Goal: Find specific page/section: Find specific page/section

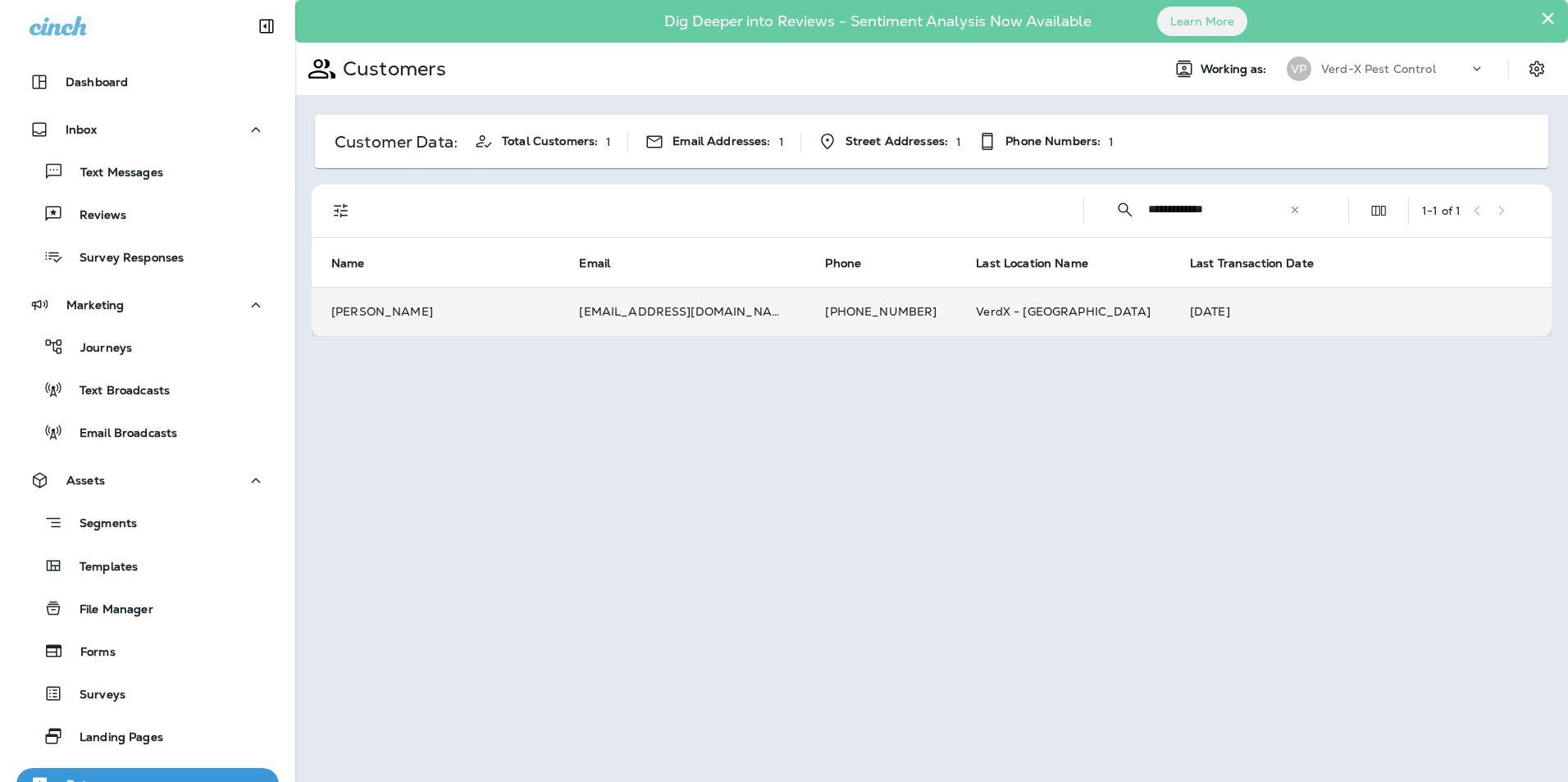
scroll to position [303, 0]
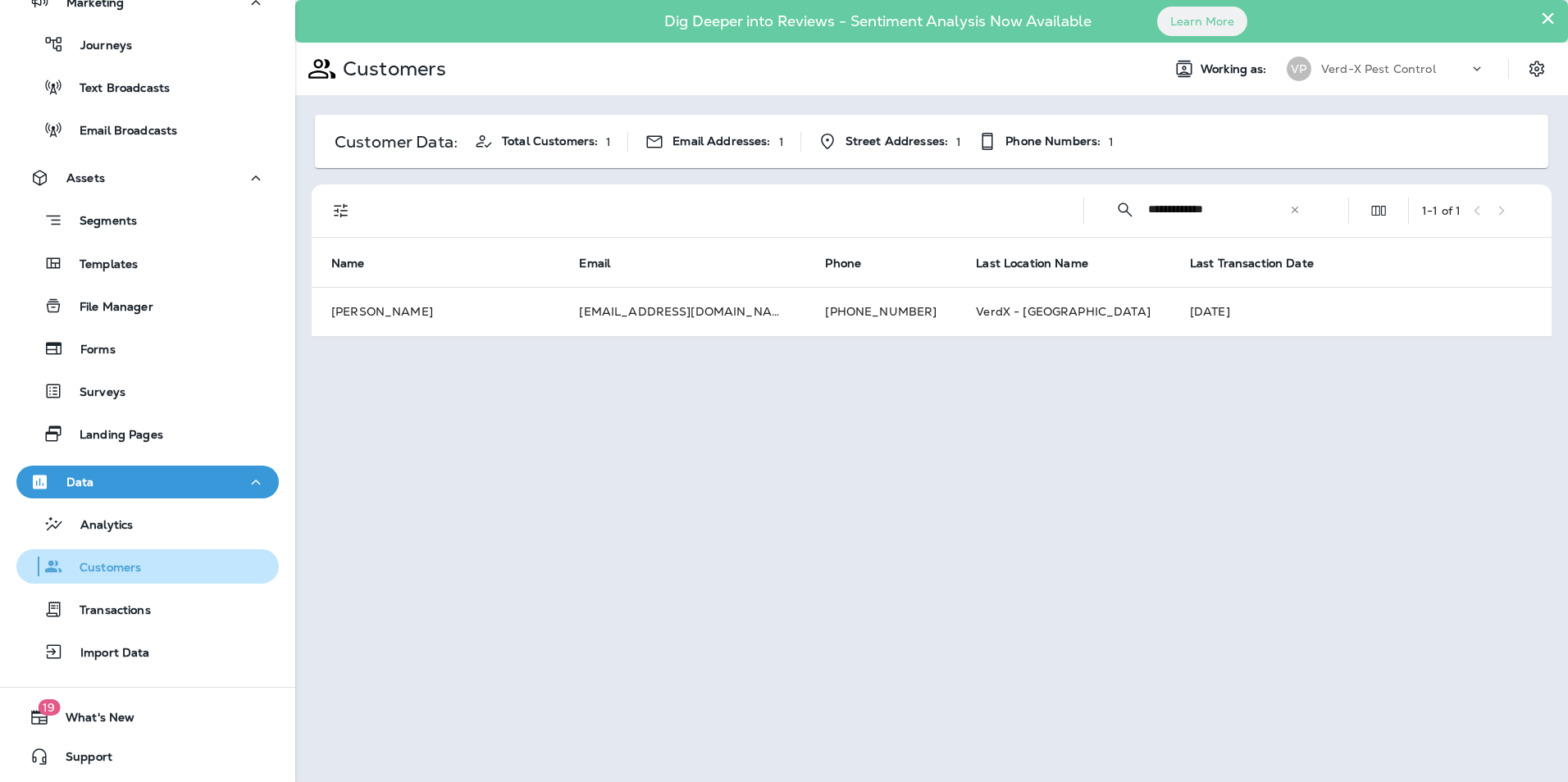
click at [117, 571] on p "Customers" at bounding box center [102, 568] width 77 height 15
click at [131, 565] on p "Customers" at bounding box center [102, 568] width 77 height 15
click at [131, 564] on p "Customers" at bounding box center [102, 568] width 77 height 15
click at [1299, 207] on icon at bounding box center [1295, 210] width 12 height 12
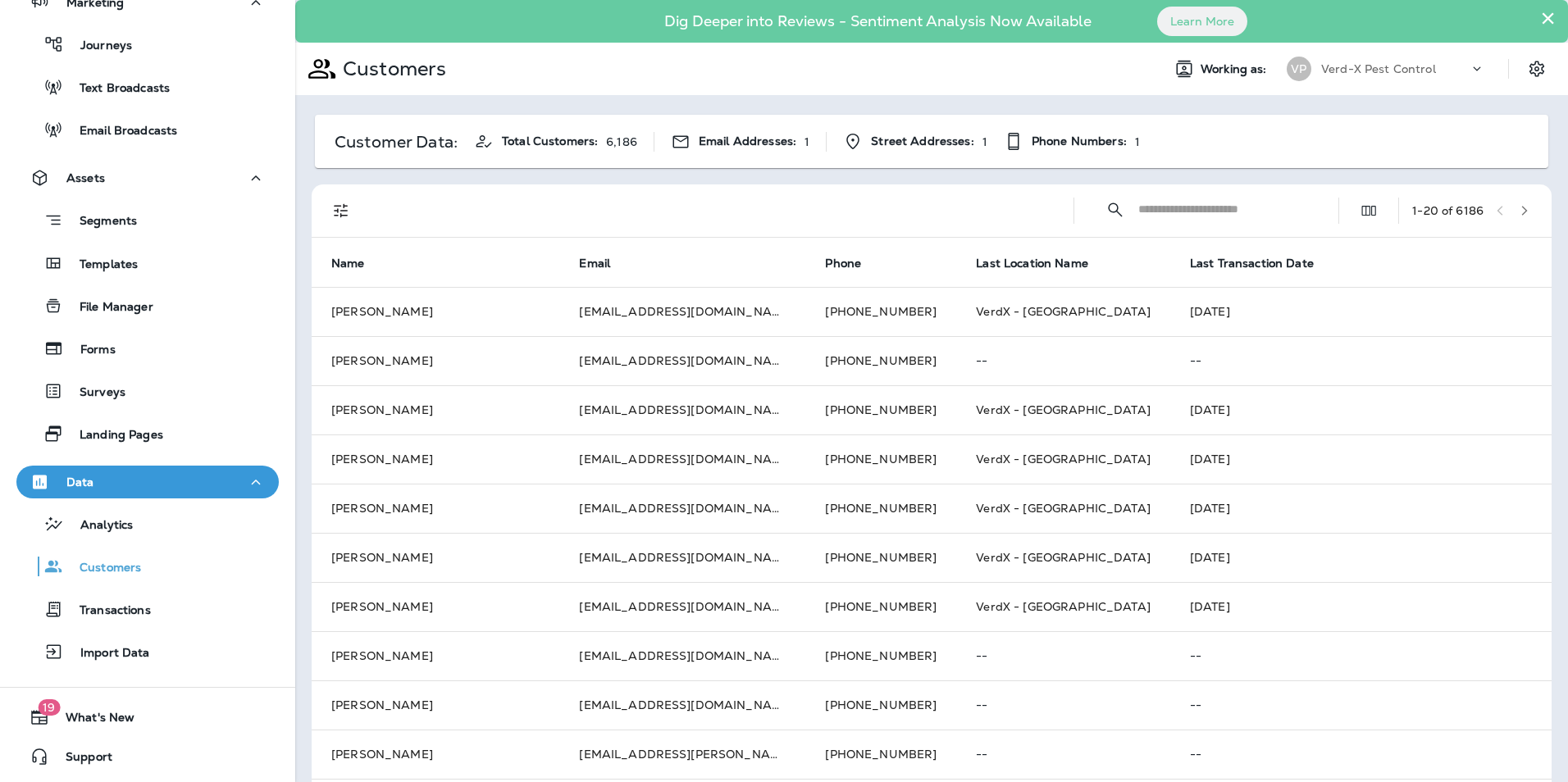
click at [1151, 211] on input "text" at bounding box center [1223, 209] width 170 height 43
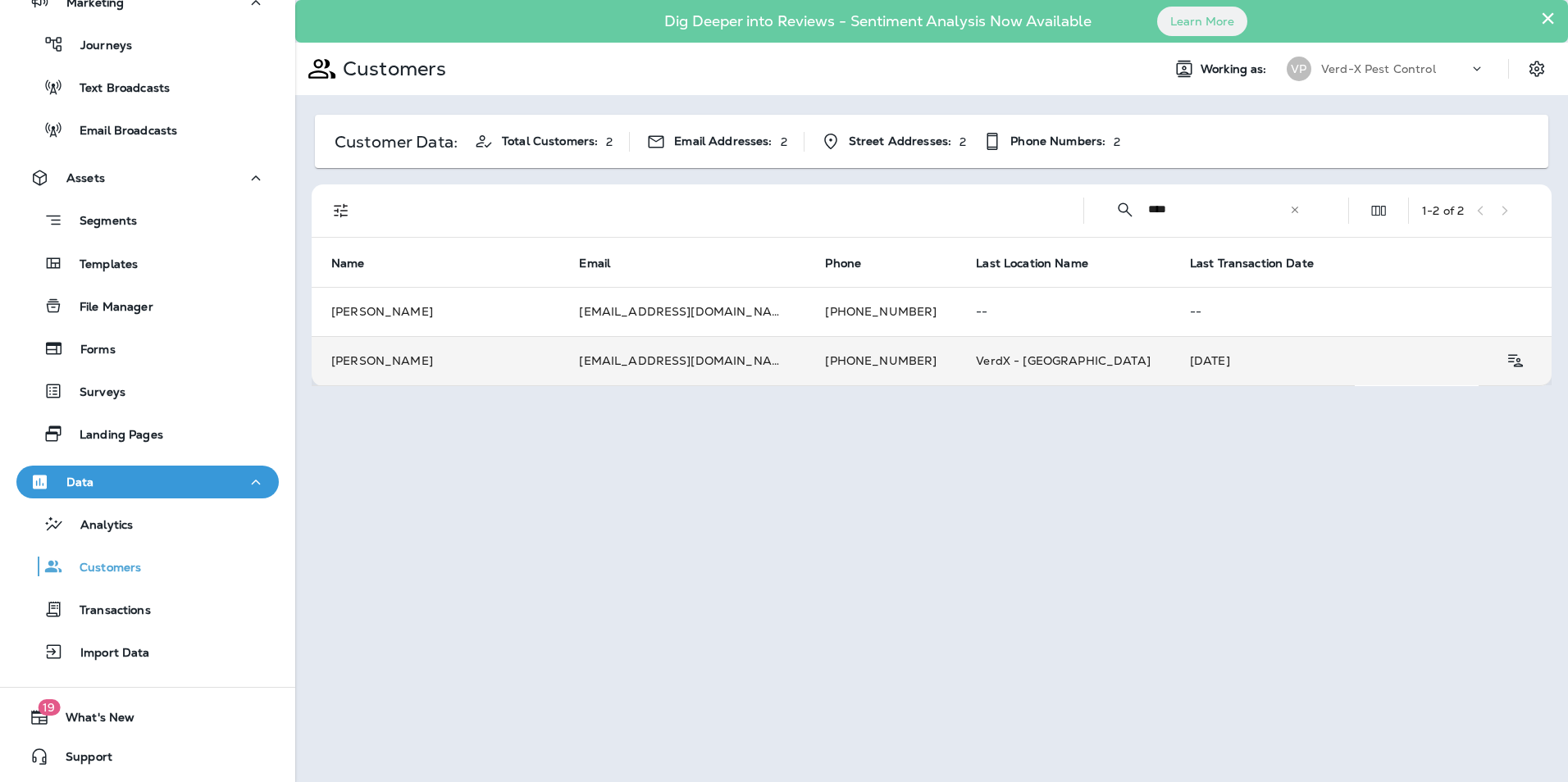
type input "****"
click at [533, 357] on td "[PERSON_NAME]" at bounding box center [435, 360] width 248 height 50
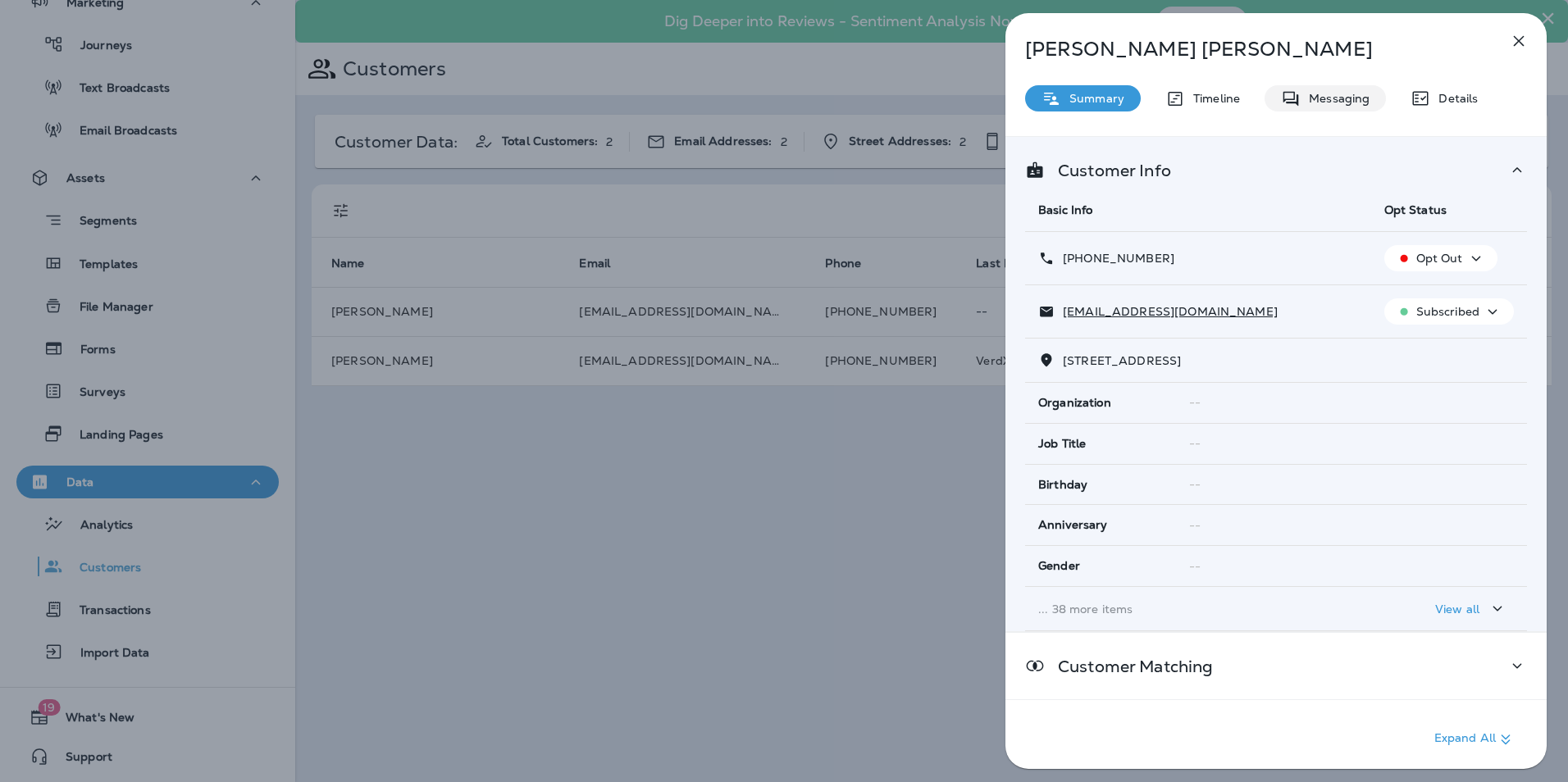
click at [1339, 102] on p "Messaging" at bounding box center [1335, 98] width 68 height 14
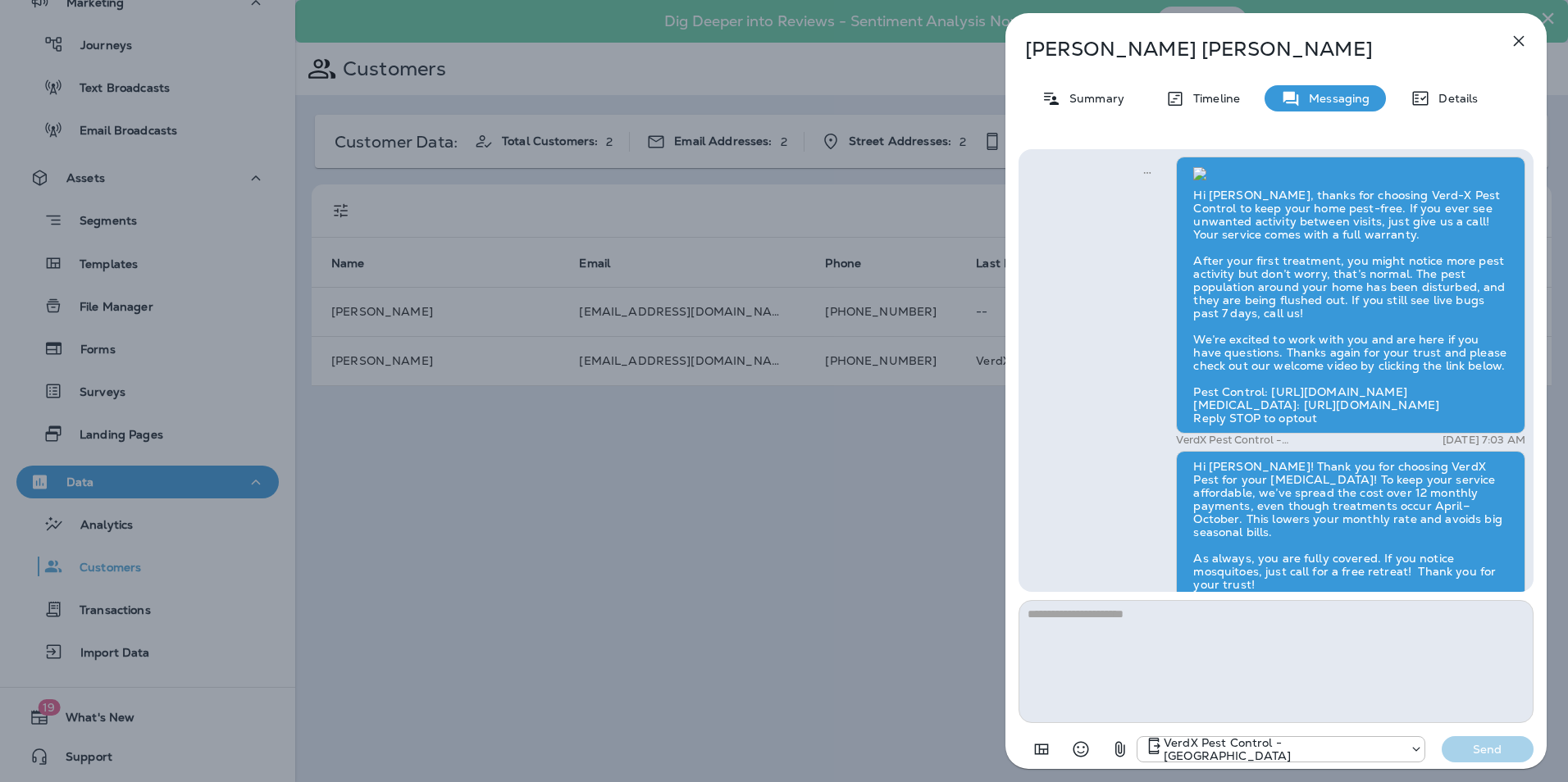
scroll to position [-1066, 0]
click at [1207, 180] on img at bounding box center [1199, 174] width 14 height 14
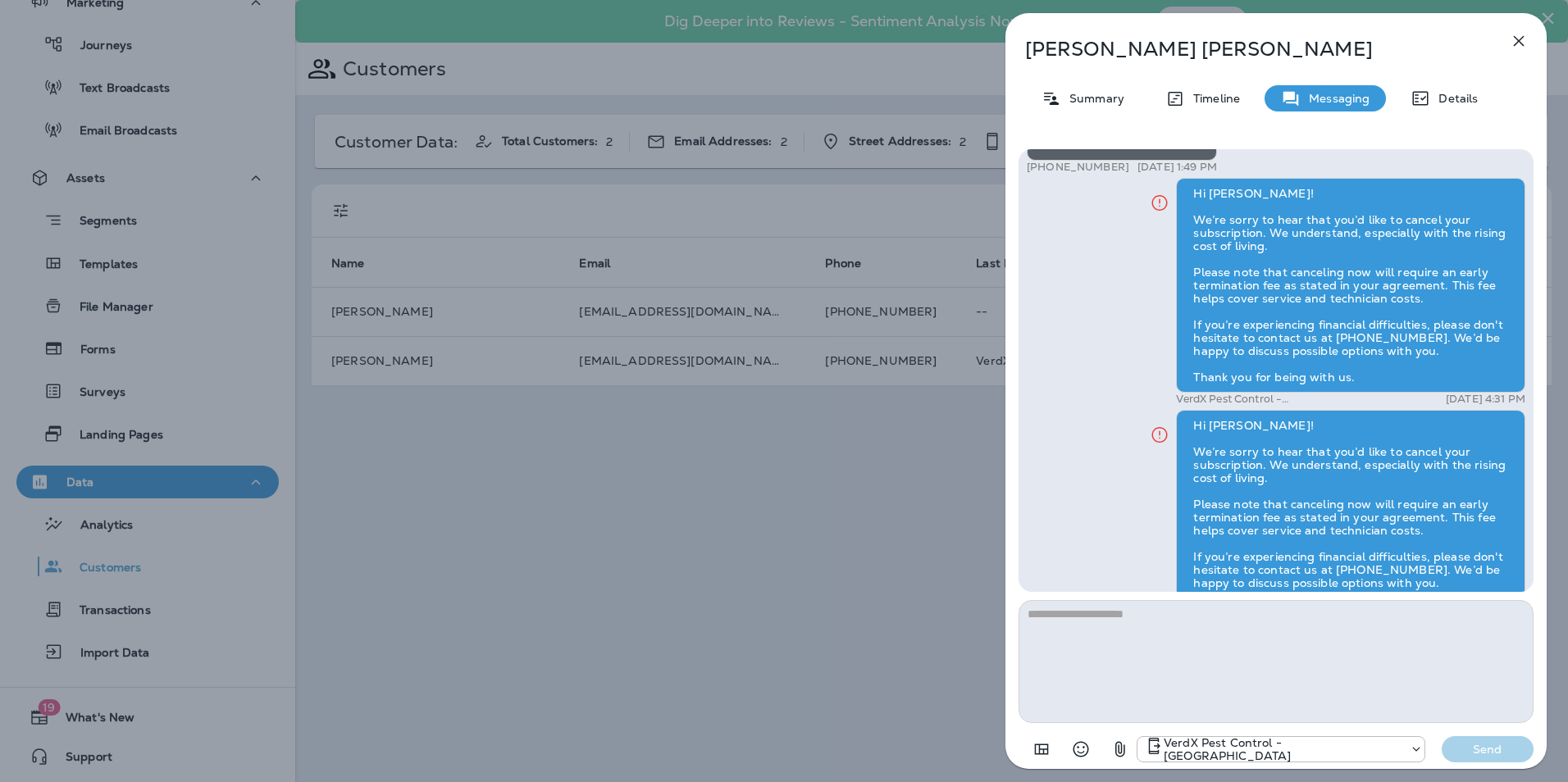
scroll to position [0, 0]
